Goal: Task Accomplishment & Management: Manage account settings

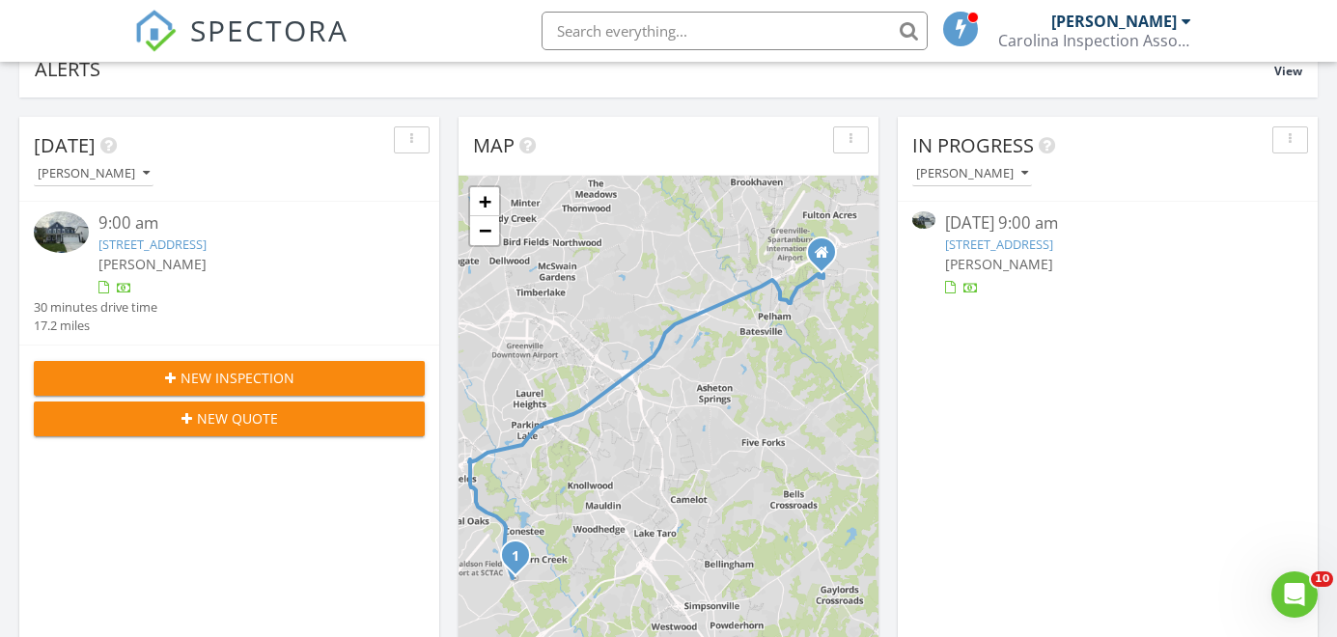
scroll to position [155, 0]
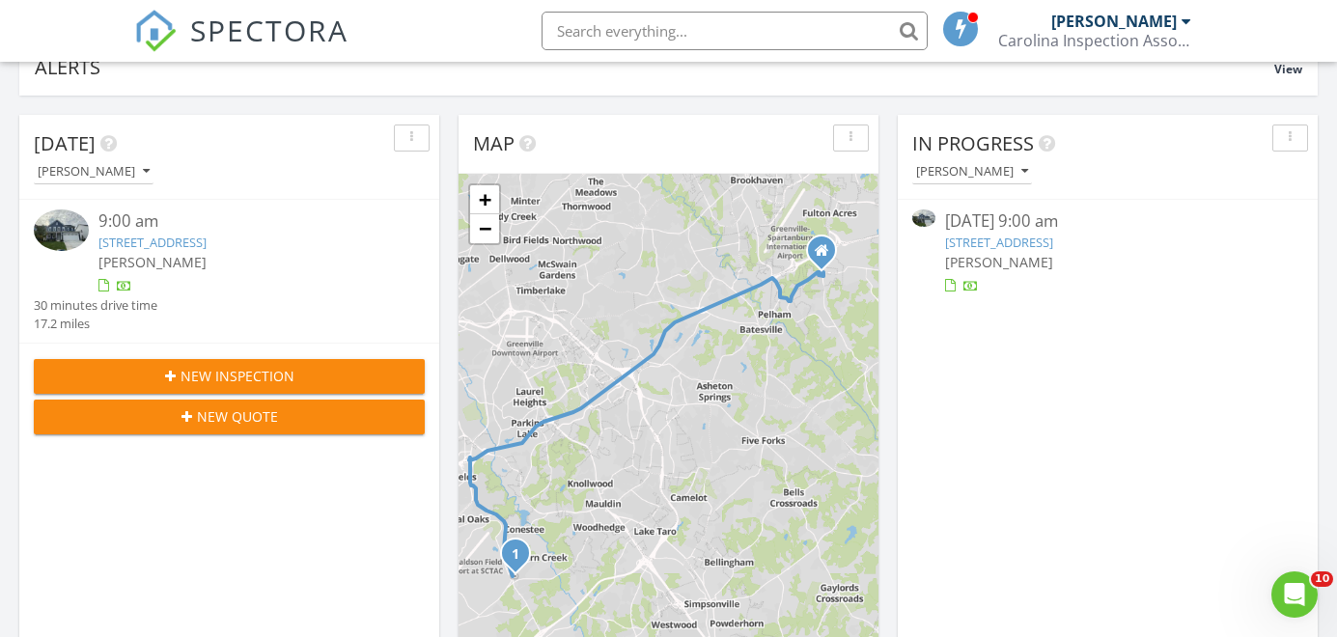
click at [207, 236] on link "722 Vestrella Rd, Greenville, SC 29605" at bounding box center [152, 242] width 108 height 17
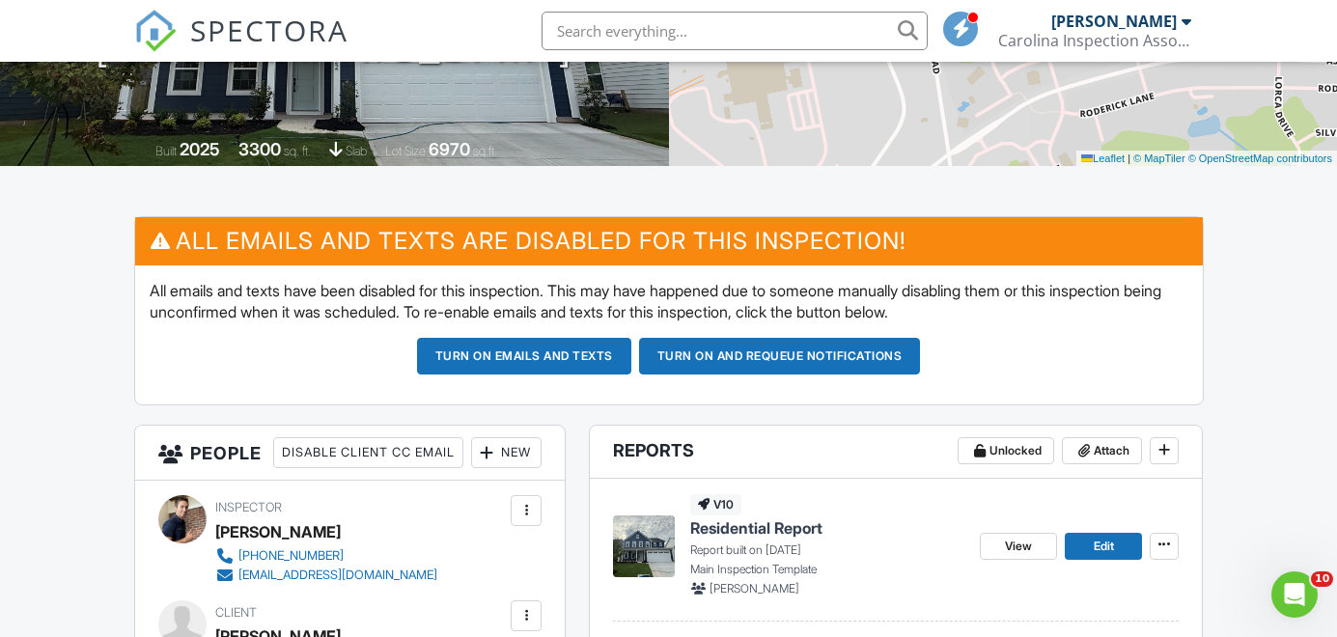
scroll to position [374, 0]
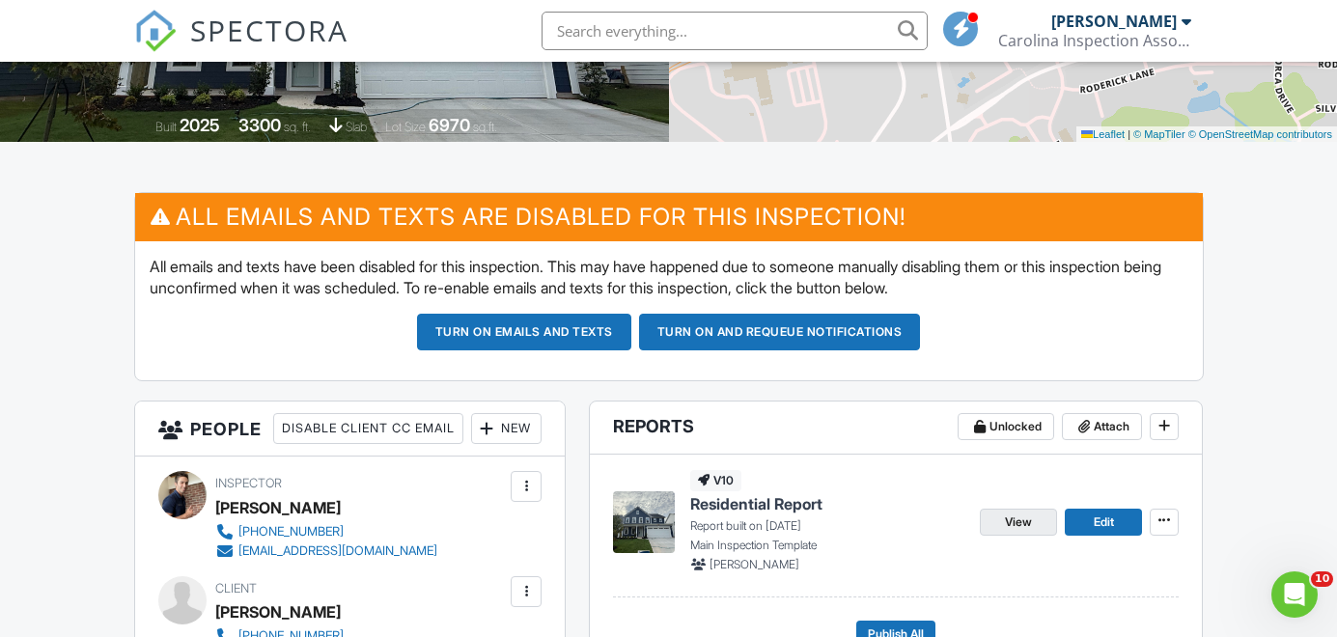
click at [1001, 514] on link "View" at bounding box center [1018, 522] width 77 height 27
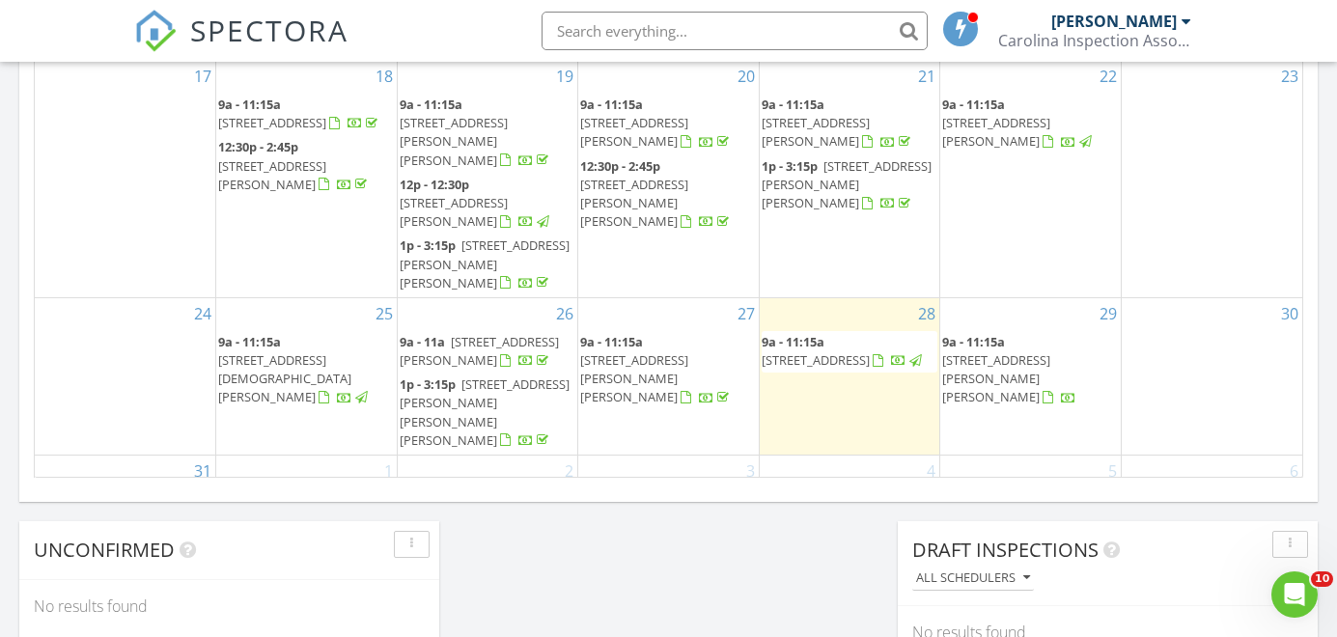
scroll to position [1332, 0]
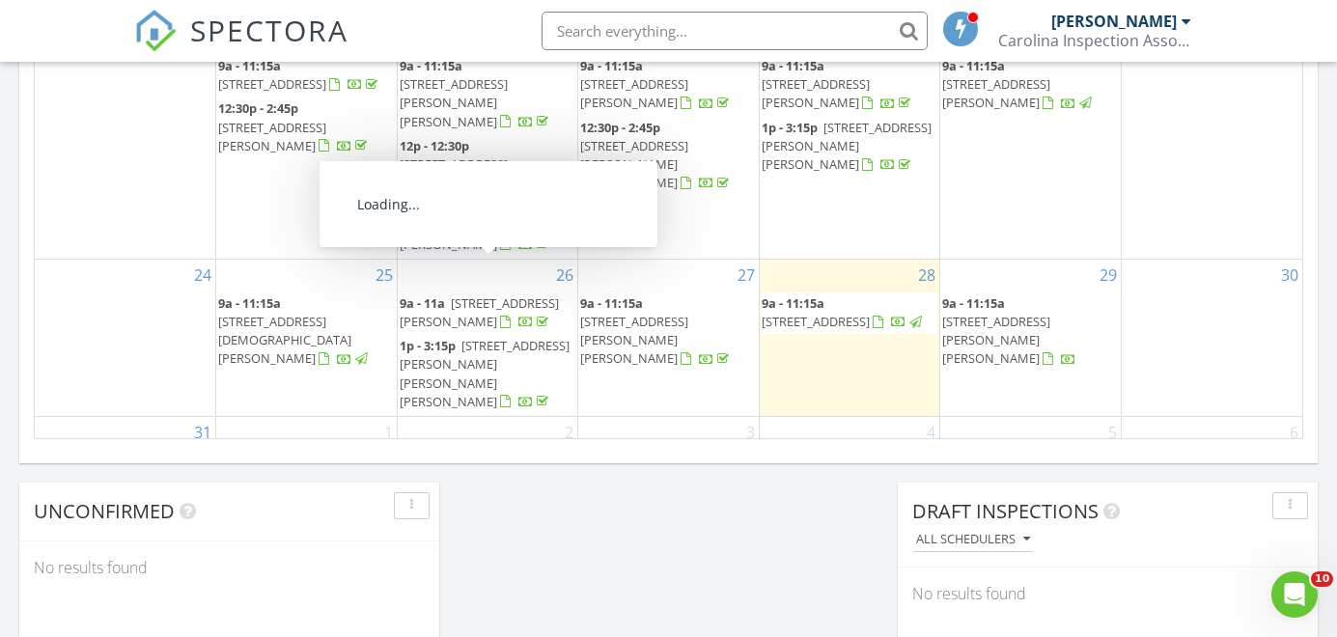
click at [462, 337] on span "[STREET_ADDRESS][PERSON_NAME][PERSON_NAME][PERSON_NAME]" at bounding box center [485, 373] width 170 height 73
